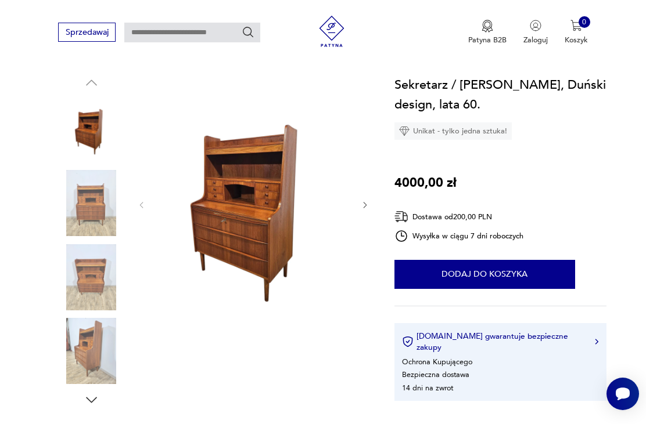
click at [267, 215] on img at bounding box center [253, 204] width 194 height 258
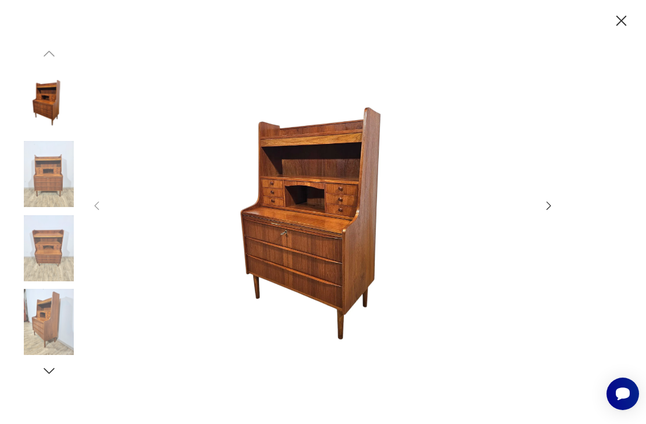
click at [549, 213] on icon "button" at bounding box center [548, 206] width 13 height 13
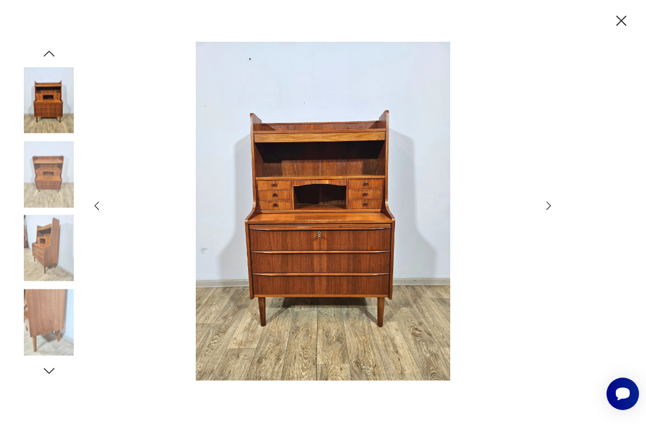
click at [552, 213] on icon "button" at bounding box center [548, 206] width 13 height 13
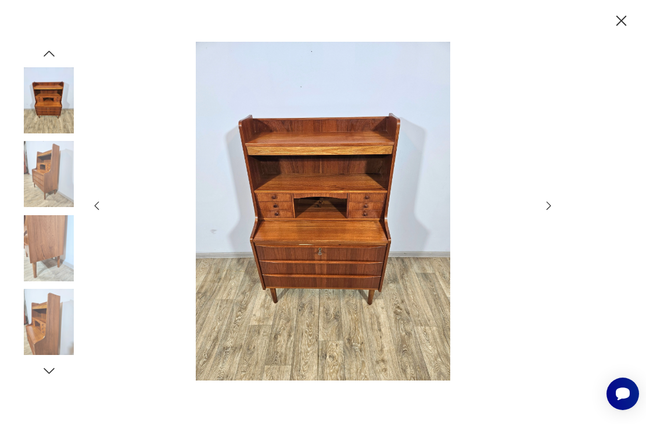
click at [554, 213] on icon "button" at bounding box center [548, 206] width 13 height 13
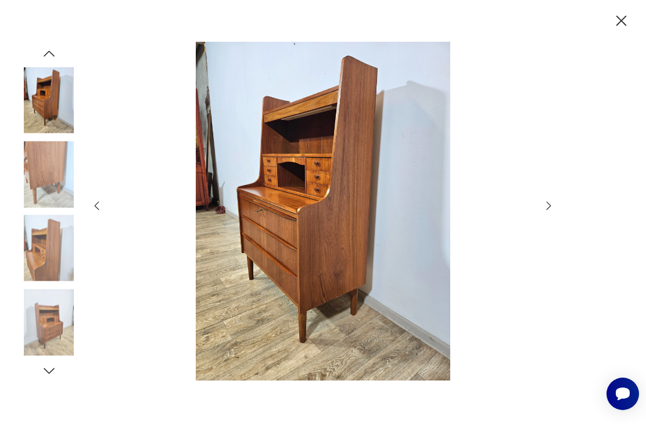
click at [553, 213] on icon "button" at bounding box center [548, 206] width 13 height 13
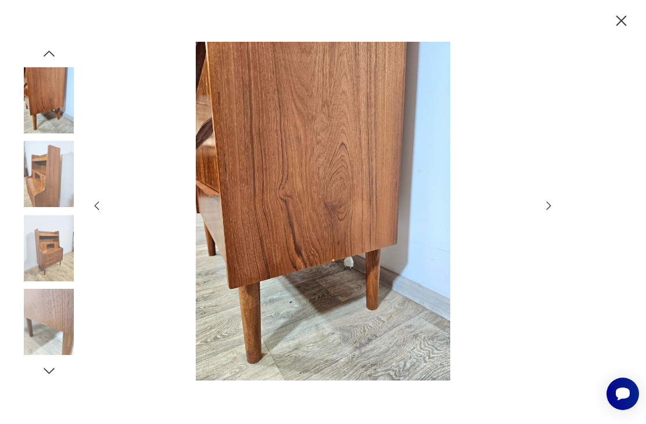
click at [545, 213] on icon "button" at bounding box center [548, 206] width 13 height 13
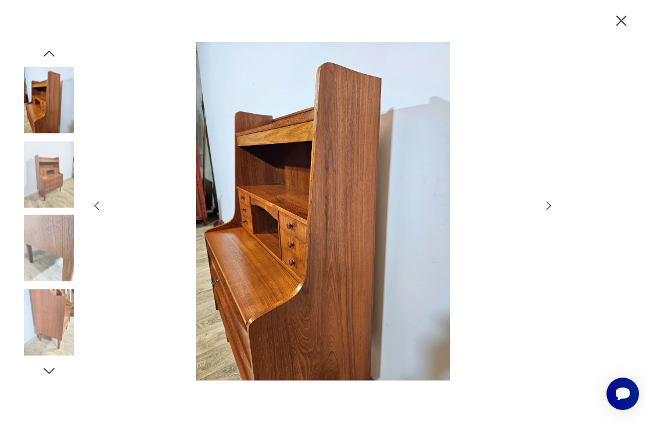
click at [546, 213] on icon "button" at bounding box center [548, 206] width 13 height 13
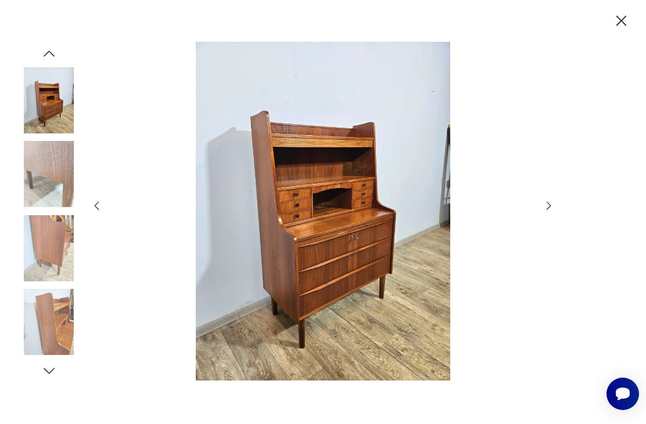
click at [554, 213] on icon "button" at bounding box center [548, 206] width 13 height 13
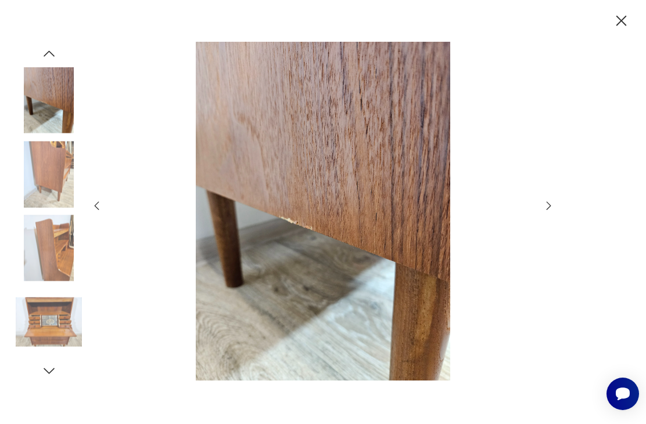
click at [549, 213] on icon "button" at bounding box center [548, 206] width 13 height 13
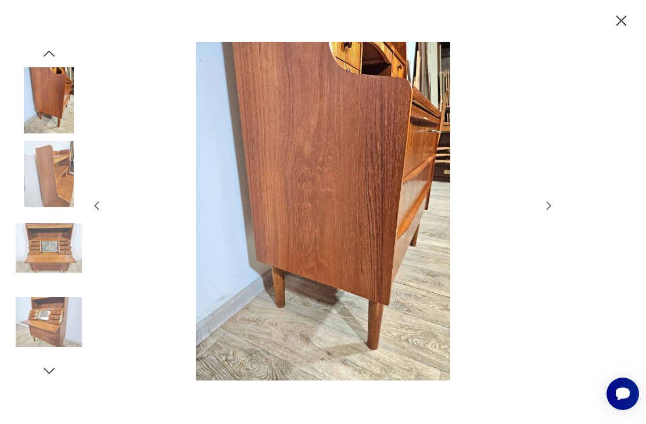
click at [544, 213] on icon "button" at bounding box center [548, 206] width 13 height 13
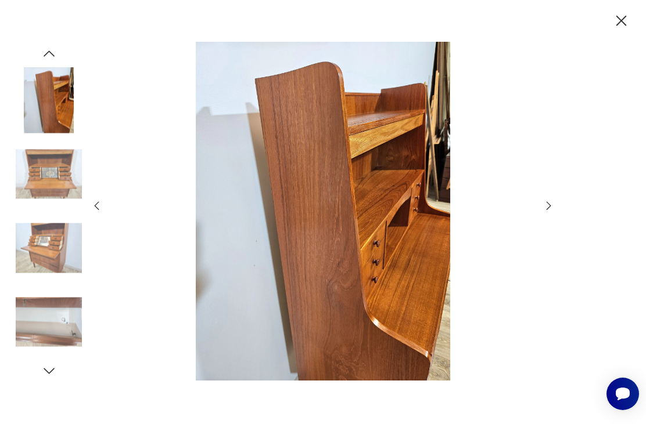
click at [544, 213] on icon "button" at bounding box center [548, 206] width 13 height 13
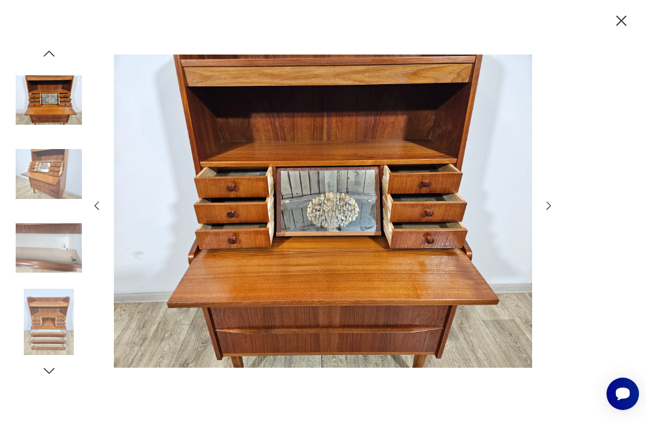
click at [553, 213] on icon "button" at bounding box center [548, 206] width 13 height 13
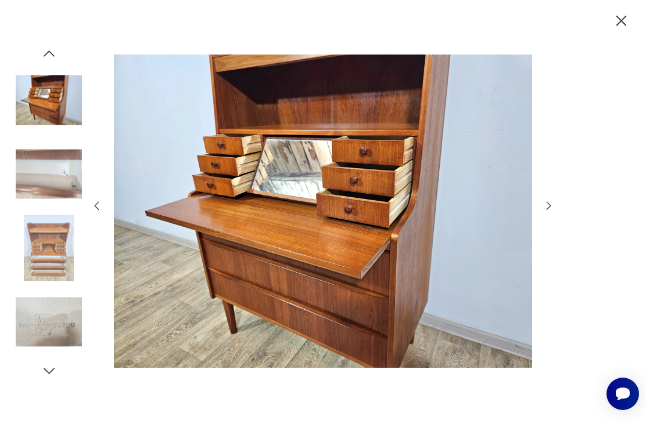
click at [555, 213] on icon "button" at bounding box center [548, 206] width 13 height 13
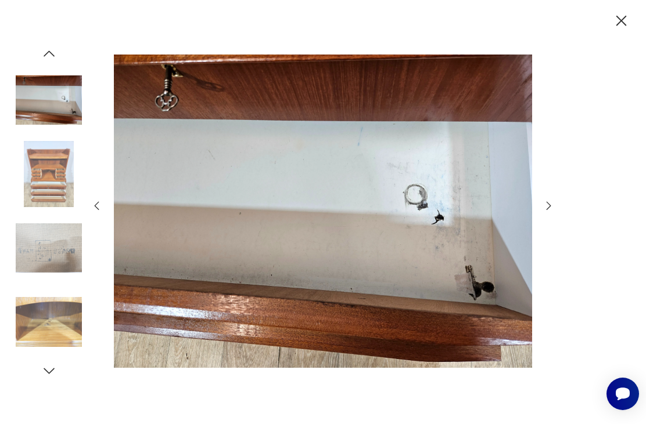
click at [549, 213] on icon "button" at bounding box center [548, 206] width 13 height 13
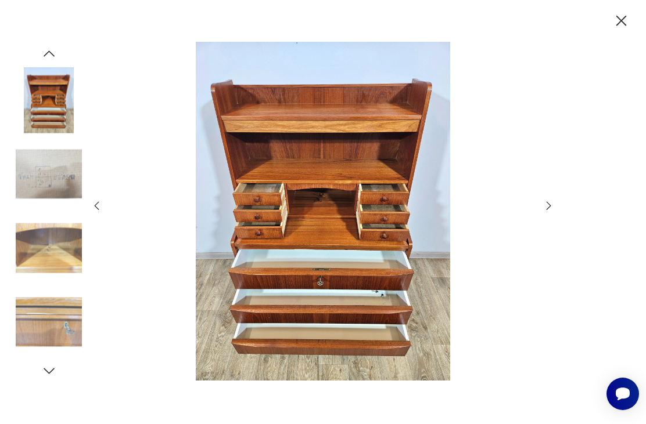
click at [114, 228] on img at bounding box center [323, 212] width 419 height 340
click at [91, 213] on icon "button" at bounding box center [97, 206] width 13 height 13
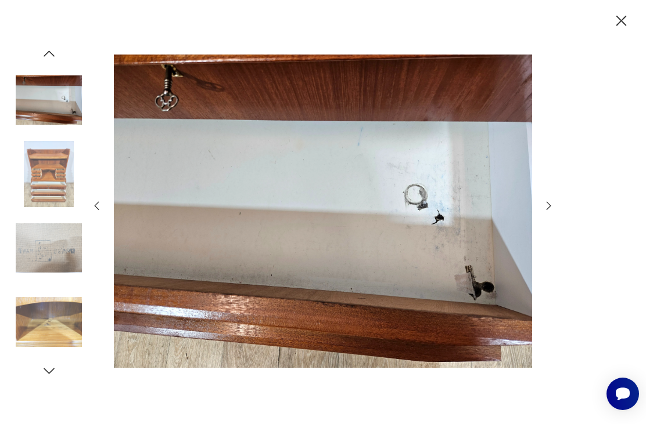
click at [555, 213] on icon "button" at bounding box center [548, 206] width 13 height 13
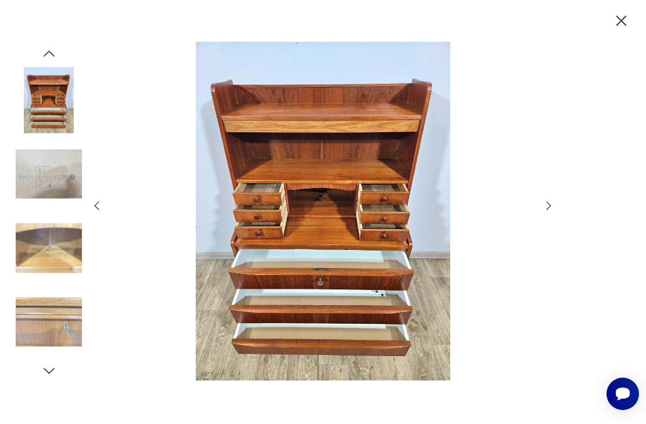
click at [546, 213] on icon "button" at bounding box center [548, 206] width 13 height 13
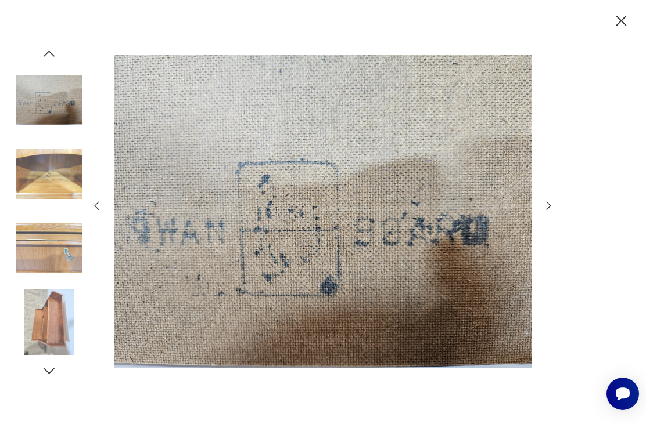
click at [554, 213] on icon "button" at bounding box center [548, 206] width 13 height 13
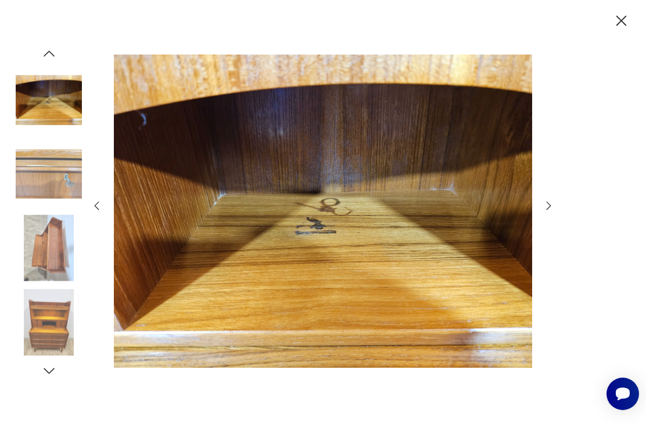
click at [558, 217] on div at bounding box center [323, 212] width 646 height 424
click at [552, 213] on icon "button" at bounding box center [548, 206] width 13 height 13
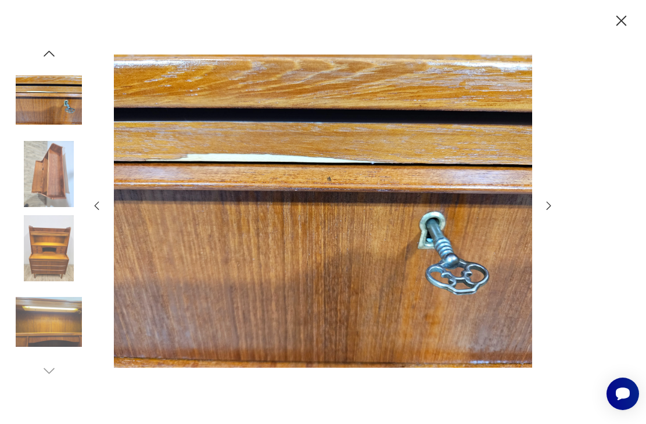
click at [552, 213] on icon "button" at bounding box center [548, 206] width 13 height 13
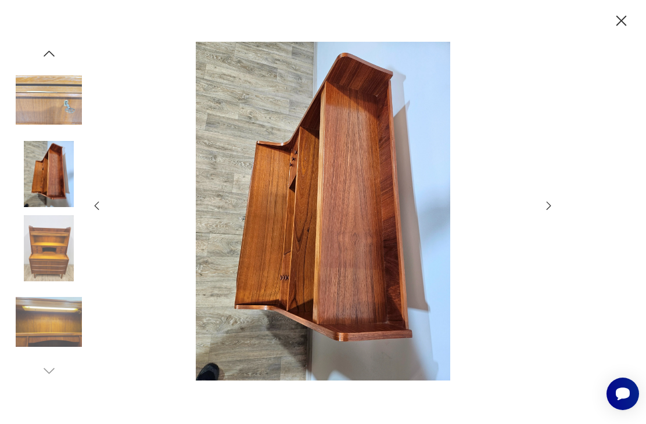
click at [552, 213] on icon "button" at bounding box center [548, 206] width 13 height 13
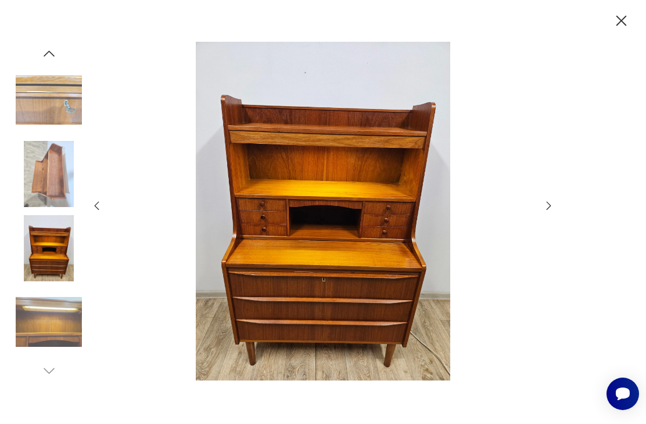
click at [555, 213] on icon "button" at bounding box center [548, 206] width 13 height 13
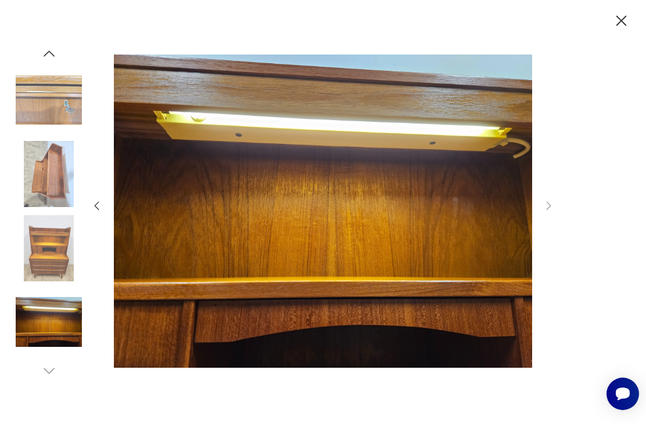
click at [556, 225] on div at bounding box center [323, 212] width 646 height 424
click at [616, 24] on icon "button" at bounding box center [621, 21] width 19 height 19
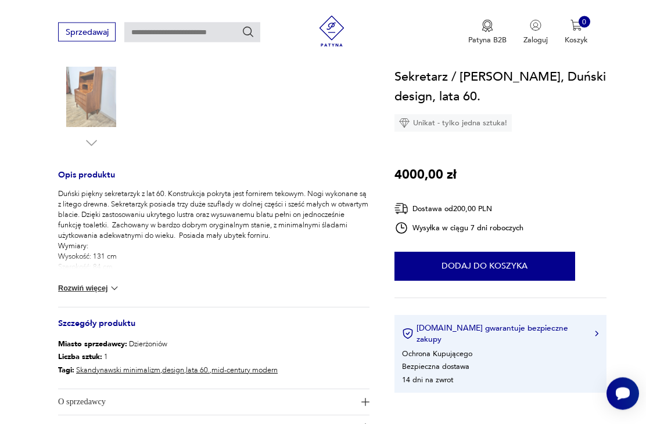
scroll to position [364, 0]
click at [101, 285] on button "Rozwiń więcej" at bounding box center [89, 289] width 62 height 12
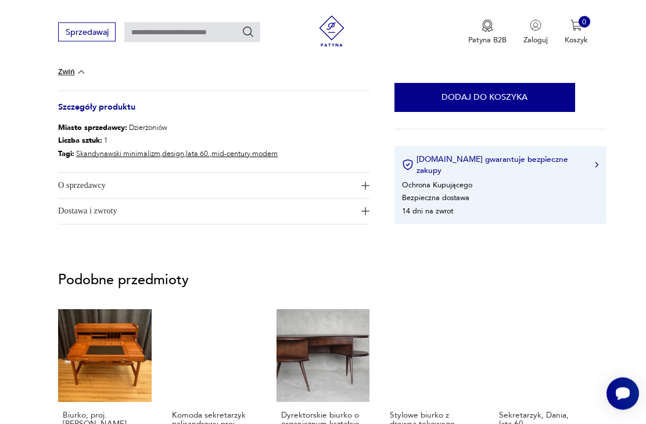
scroll to position [611, 0]
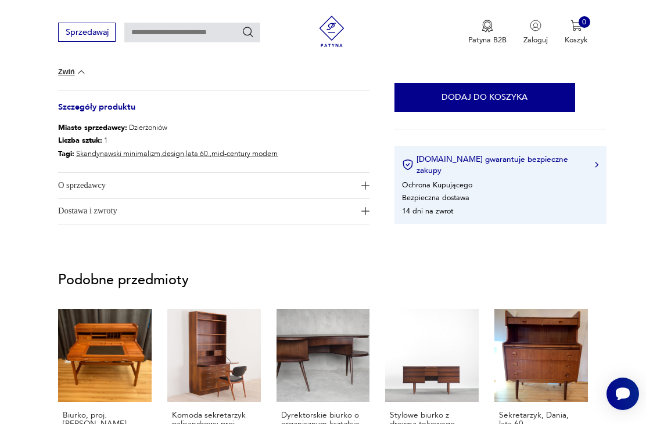
click at [368, 205] on button "Dostawa i zwroty" at bounding box center [213, 211] width 311 height 25
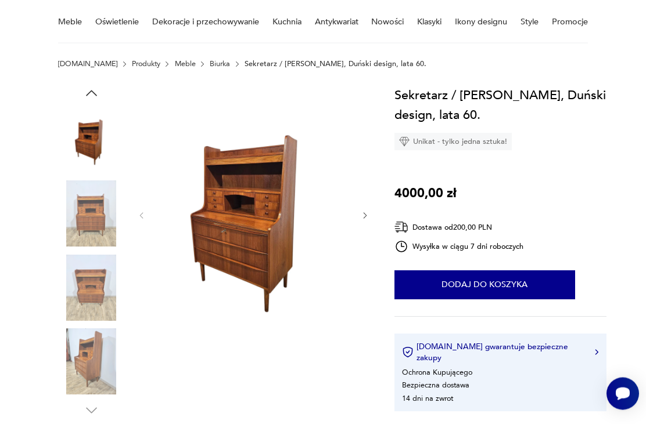
scroll to position [96, 0]
click at [361, 206] on div at bounding box center [253, 215] width 232 height 261
click at [358, 215] on div at bounding box center [253, 215] width 232 height 261
click at [361, 214] on icon "button" at bounding box center [365, 215] width 9 height 9
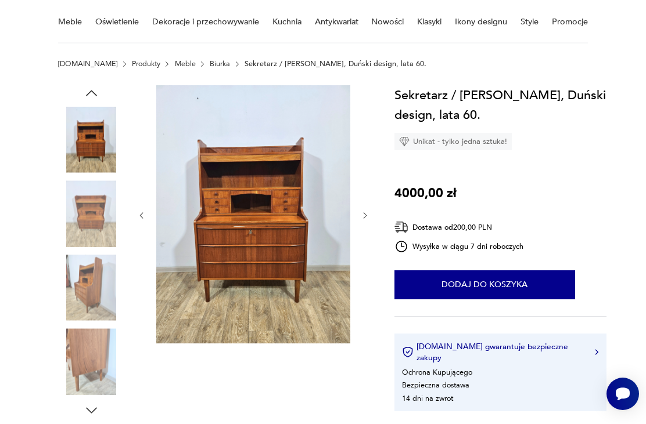
click at [84, 232] on img at bounding box center [91, 214] width 66 height 66
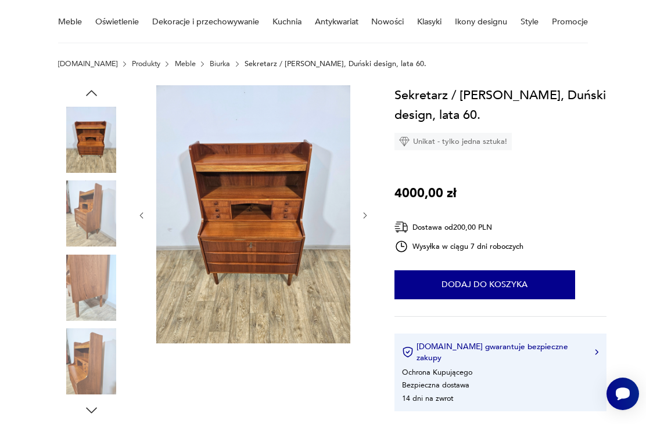
click at [93, 225] on img at bounding box center [91, 214] width 66 height 66
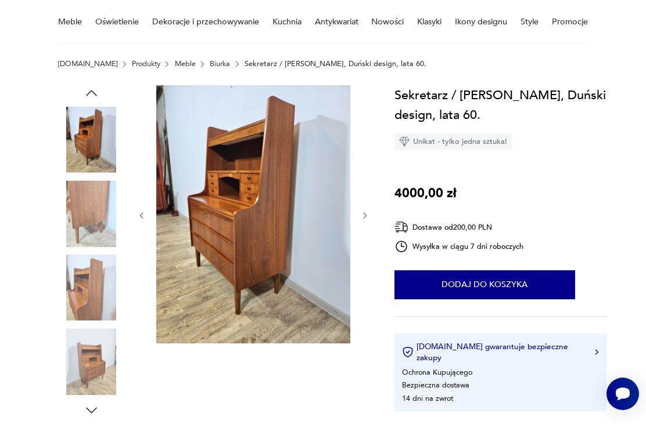
click at [366, 213] on icon "button" at bounding box center [365, 215] width 9 height 9
click at [361, 214] on icon "button" at bounding box center [365, 215] width 9 height 9
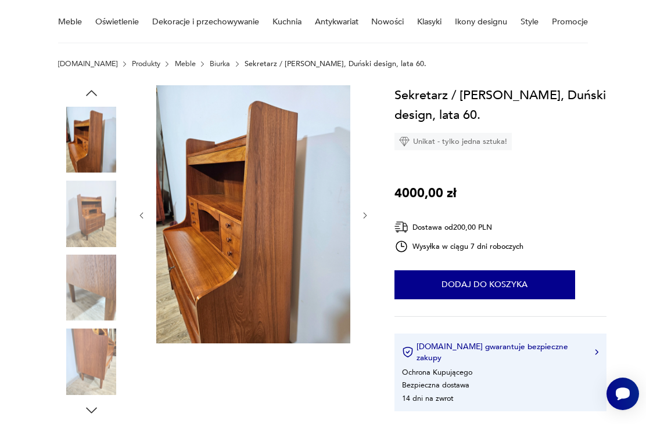
click at [369, 206] on div at bounding box center [253, 215] width 232 height 261
click at [362, 211] on icon "button" at bounding box center [365, 215] width 9 height 9
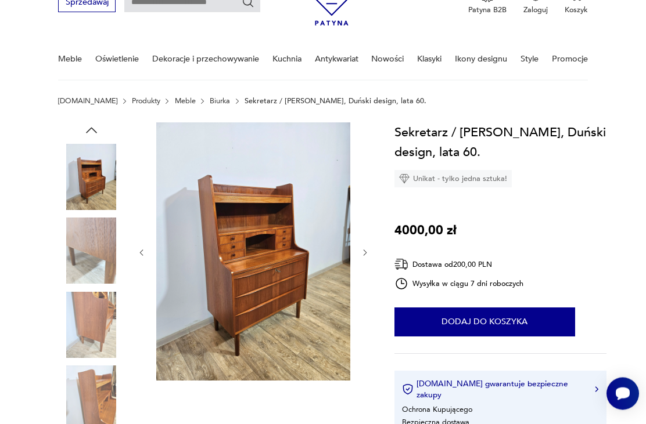
scroll to position [38, 0]
